Goal: Transaction & Acquisition: Purchase product/service

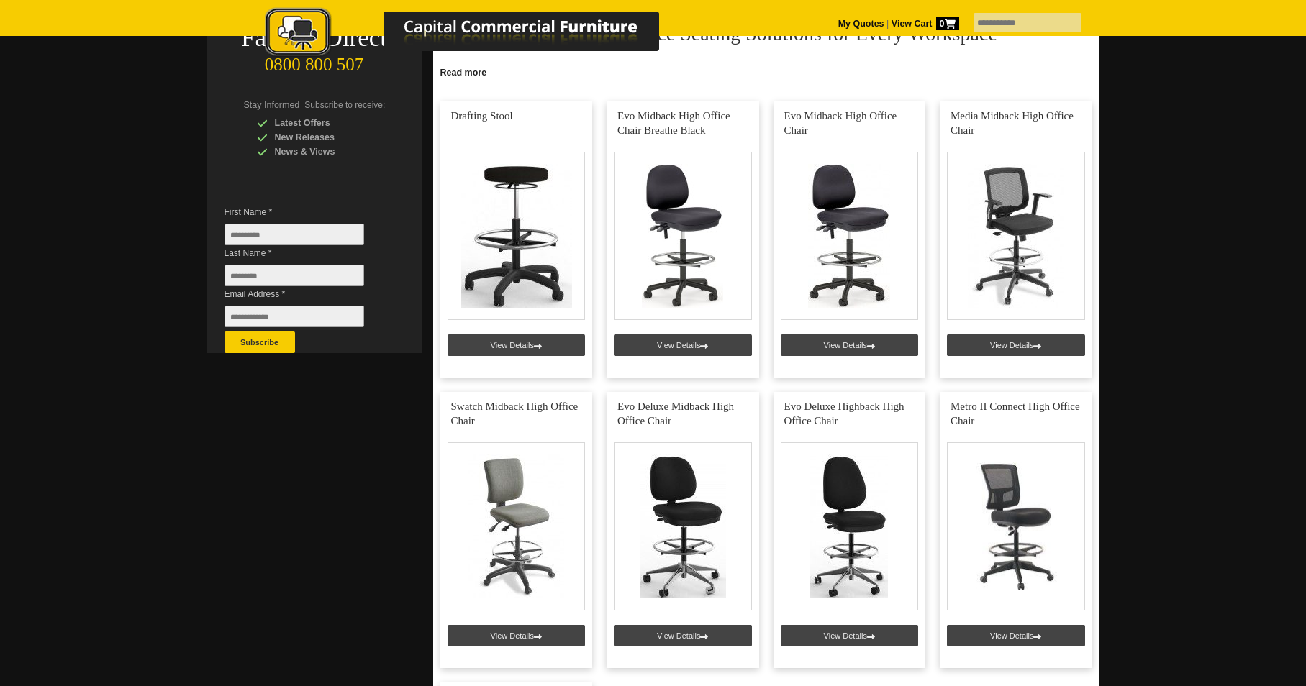
scroll to position [216, 0]
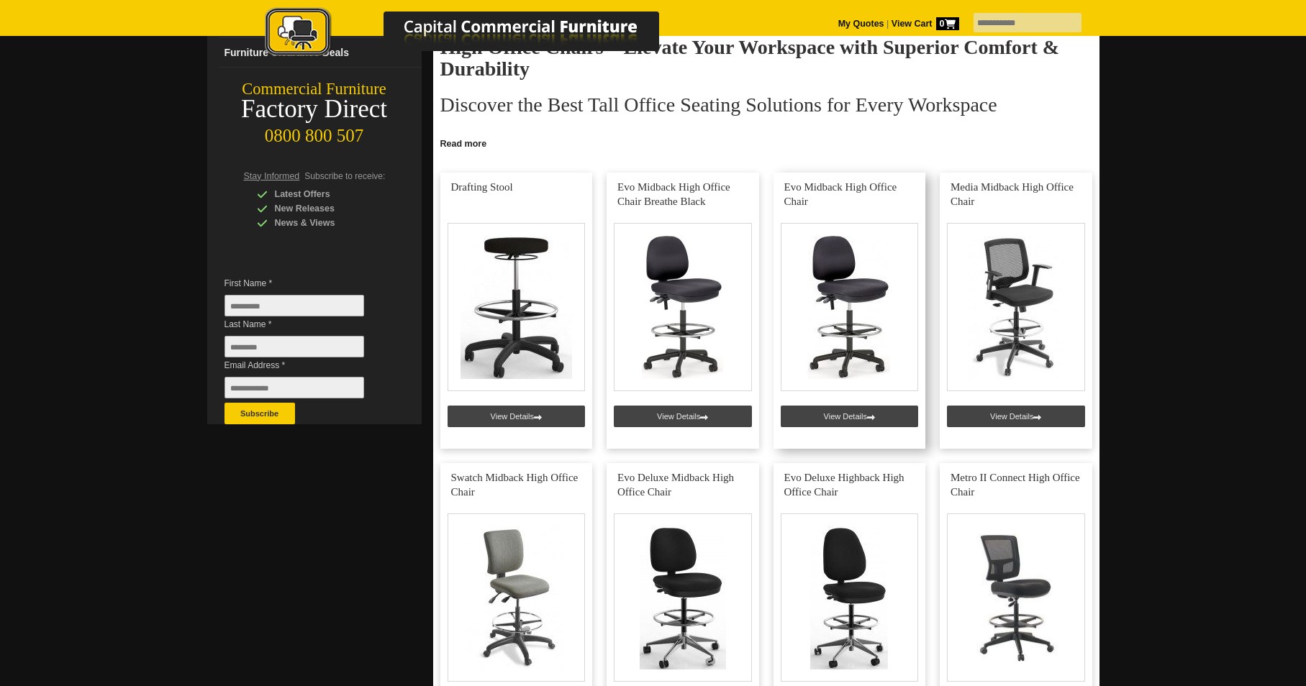
click at [857, 419] on link at bounding box center [849, 311] width 152 height 276
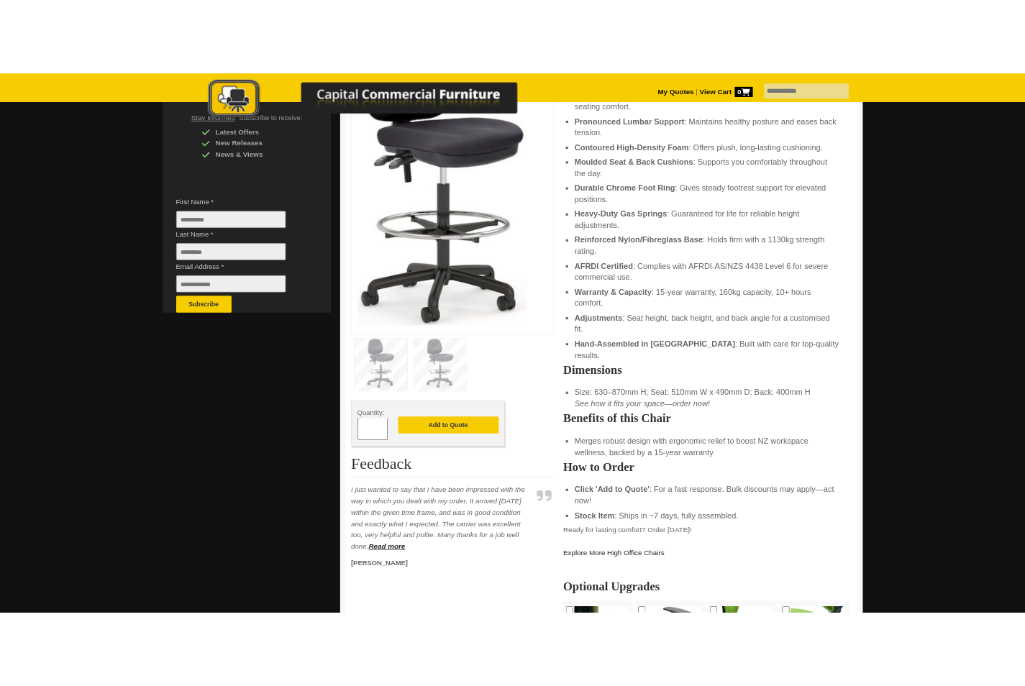
scroll to position [360, 0]
